Goal: Book appointment/travel/reservation

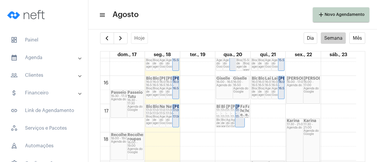
scroll to position [436, 0]
click at [238, 91] on div "Agenda do Google" at bounding box center [242, 90] width 16 height 6
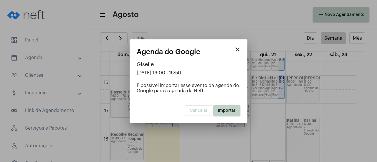
click at [224, 110] on span "Importar" at bounding box center [227, 111] width 18 height 4
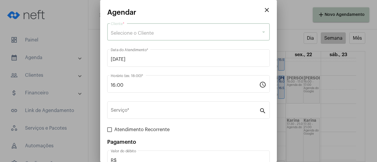
click at [139, 33] on span "Selecione o Cliente" at bounding box center [132, 33] width 43 height 5
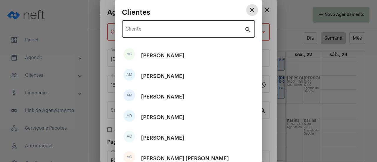
drag, startPoint x: 142, startPoint y: 33, endPoint x: 150, endPoint y: 23, distance: 12.3
click at [142, 33] on input "Cliente" at bounding box center [185, 30] width 119 height 5
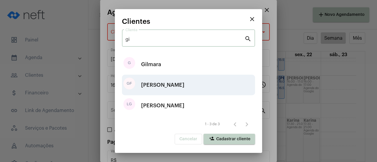
type input "gi"
click at [168, 88] on div "[PERSON_NAME]" at bounding box center [162, 85] width 43 height 18
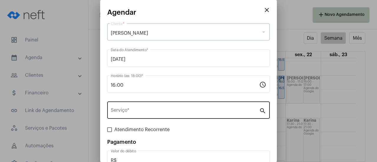
click at [142, 107] on div "Serviço *" at bounding box center [185, 110] width 149 height 19
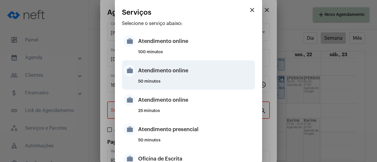
click at [168, 79] on div "Atendimento online" at bounding box center [196, 71] width 116 height 18
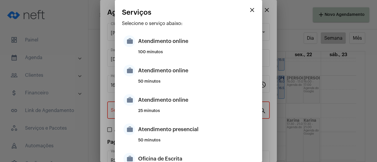
type input "Atendimento online"
type input "R$ 0"
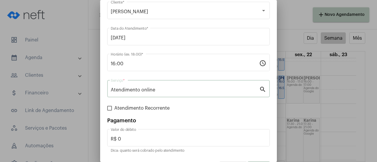
scroll to position [39, 0]
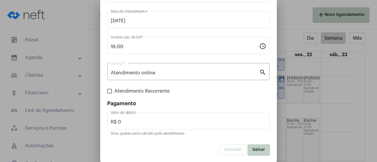
click at [260, 152] on button "Salvar" at bounding box center [259, 150] width 22 height 11
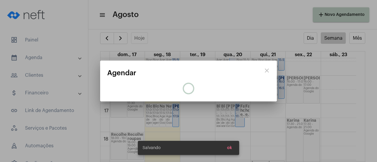
scroll to position [0, 0]
